Goal: Communication & Community: Ask a question

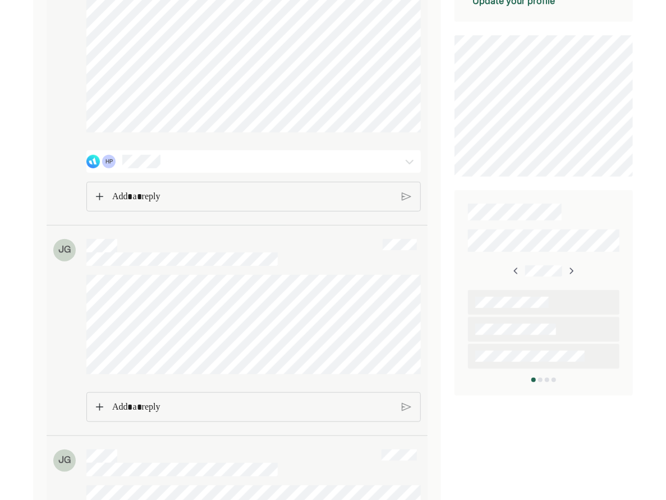
scroll to position [292, 0]
click at [191, 199] on p "Rich Text Editor. Editing area: main" at bounding box center [253, 192] width 282 height 15
click at [179, 164] on div "HP" at bounding box center [226, 156] width 281 height 13
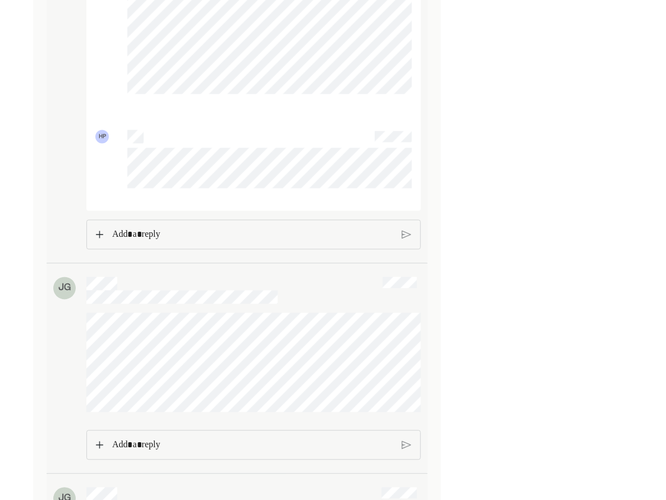
scroll to position [934, 0]
click at [155, 236] on p "Rich Text Editor. Editing area: main" at bounding box center [252, 229] width 281 height 15
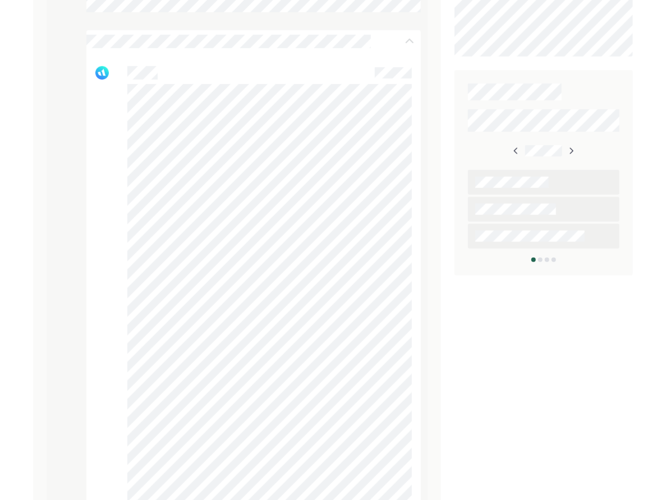
scroll to position [0, 0]
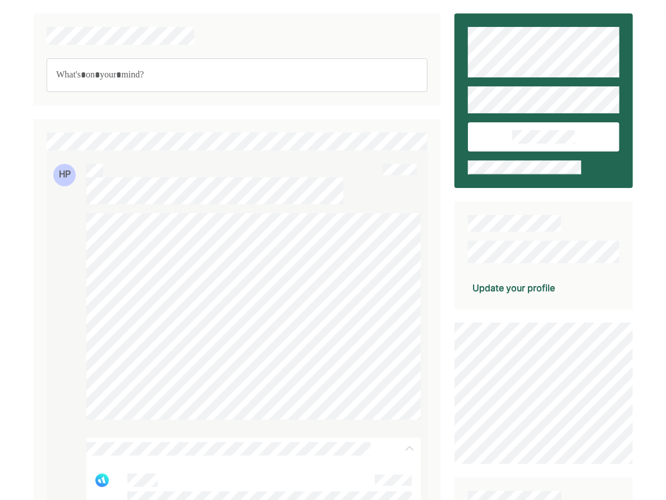
click at [193, 77] on p "Rich Text Editor. Editing area: main" at bounding box center [237, 75] width 362 height 15
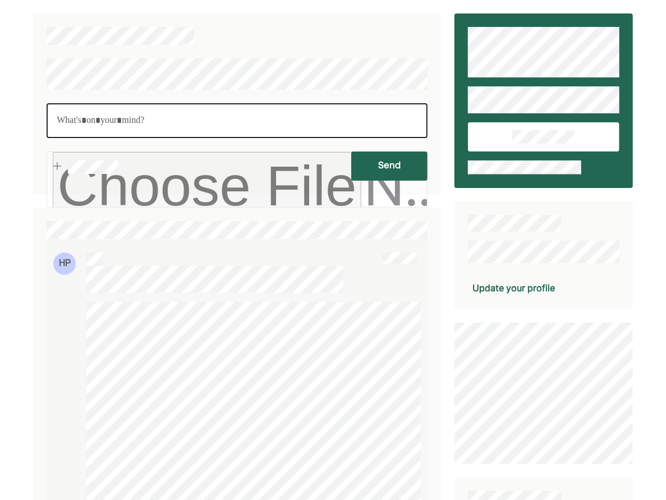
click at [188, 122] on p "Rich Text Editor. Editing area: main" at bounding box center [237, 120] width 361 height 15
click at [353, 122] on p "Rich Text Editor. Editing area: main" at bounding box center [237, 120] width 361 height 15
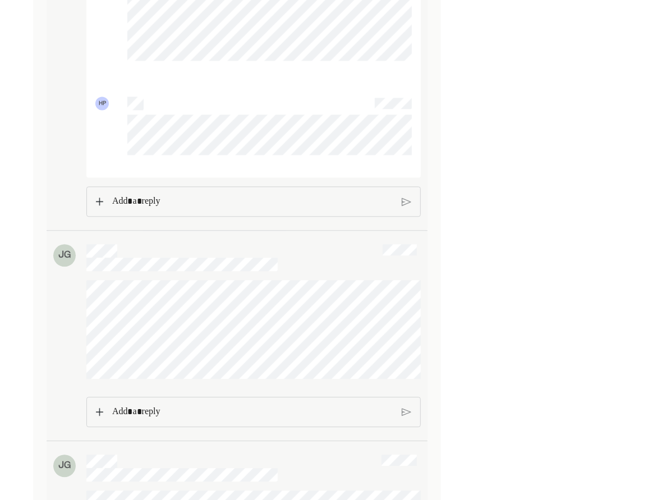
scroll to position [1050, 0]
click at [141, 211] on p "Rich Text Editor. Editing area: main" at bounding box center [252, 203] width 281 height 15
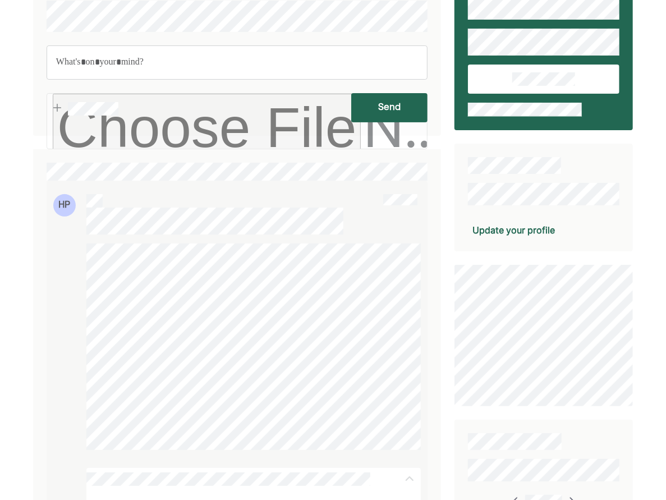
scroll to position [57, 0]
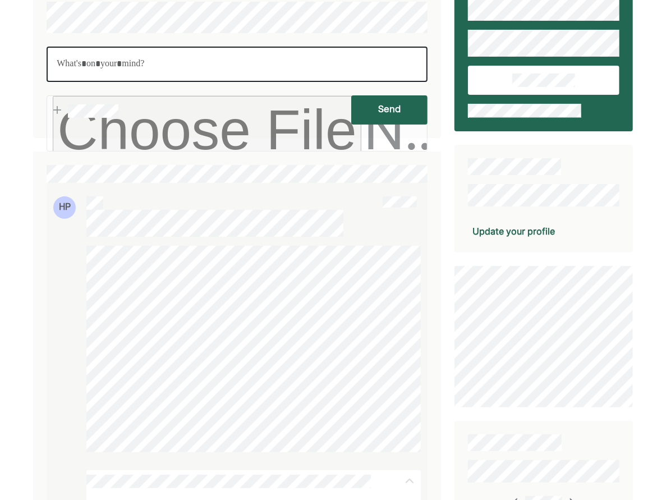
click at [150, 56] on div "Rich Text Editor. Editing area: main" at bounding box center [237, 64] width 381 height 35
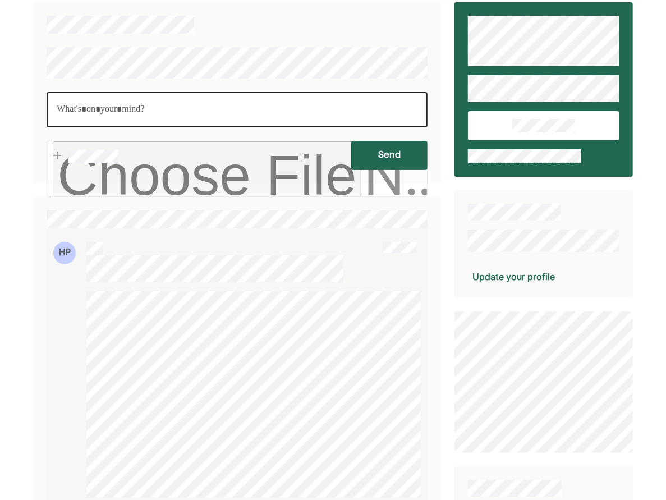
scroll to position [0, 0]
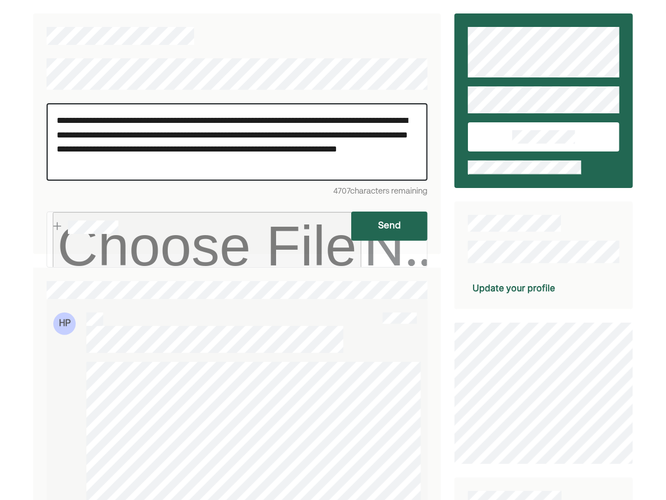
click at [395, 222] on button "Send" at bounding box center [389, 226] width 76 height 29
